Goal: Task Accomplishment & Management: Manage account settings

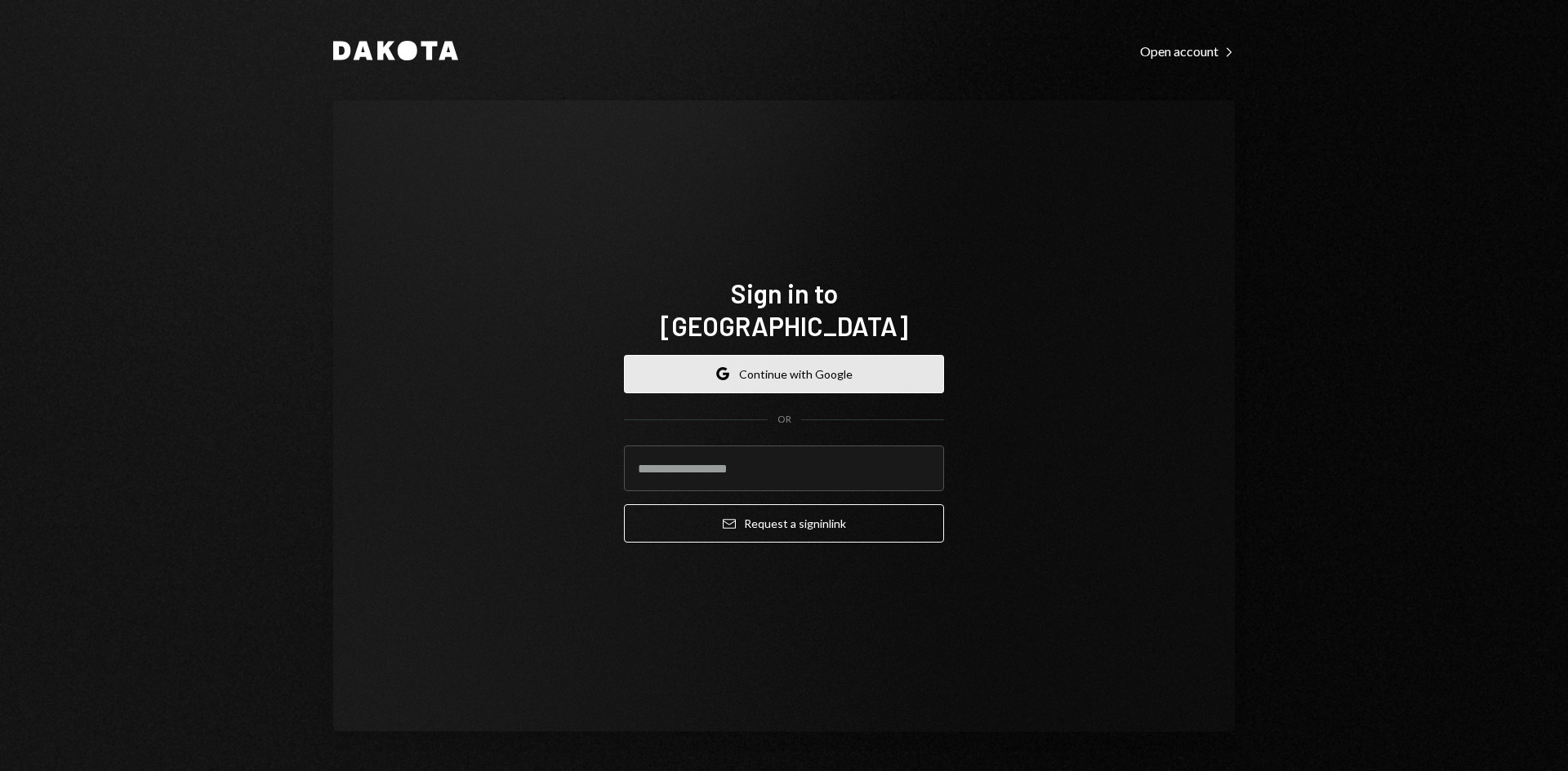
click at [767, 355] on button "Google Continue with Google" at bounding box center [784, 374] width 320 height 38
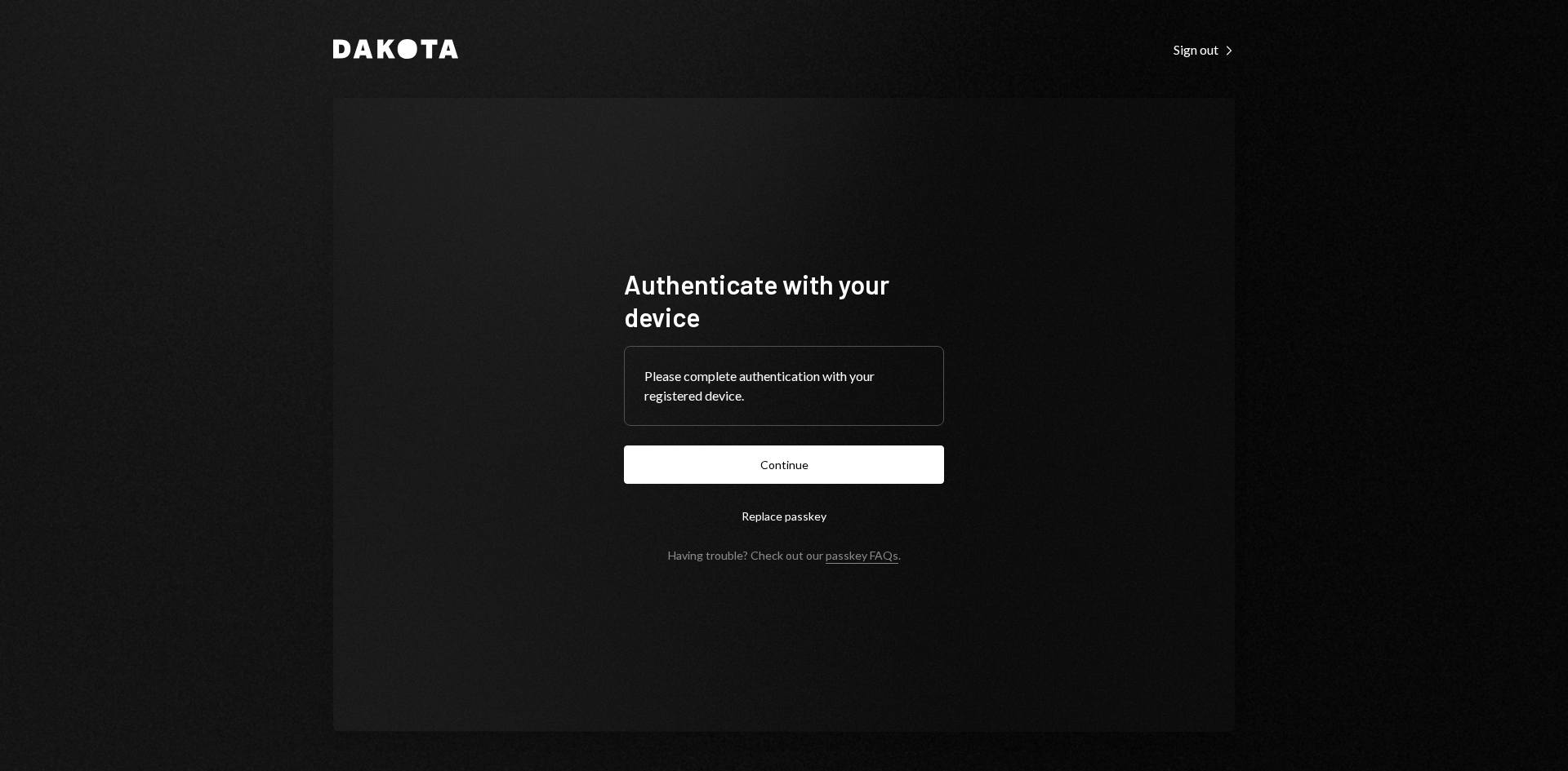
click at [708, 480] on button "Continue" at bounding box center [784, 464] width 320 height 38
